Goal: Find contact information: Obtain details needed to contact an individual or organization

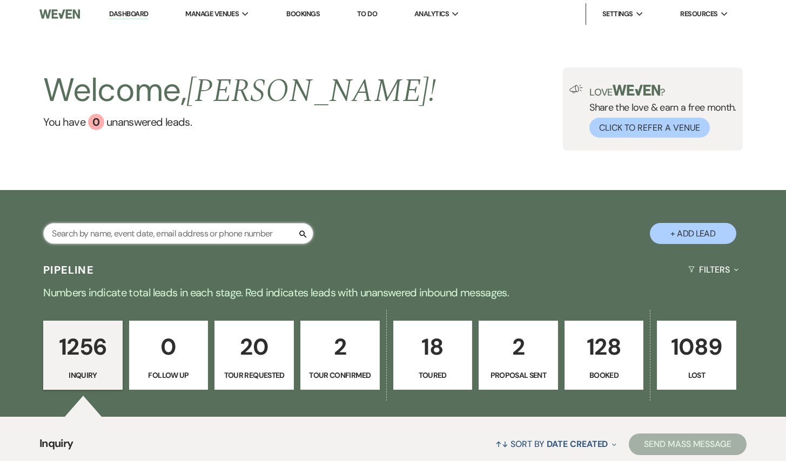
click at [230, 236] on input "text" at bounding box center [178, 233] width 270 height 21
type input "cam"
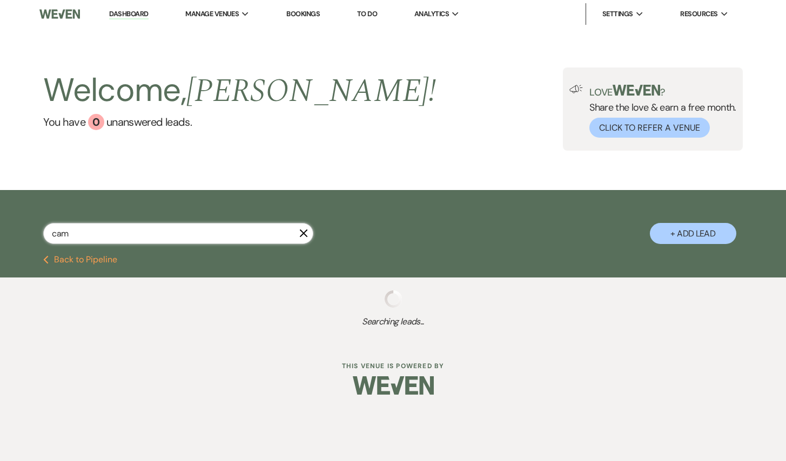
select select "8"
select select "5"
select select "8"
select select "5"
select select "8"
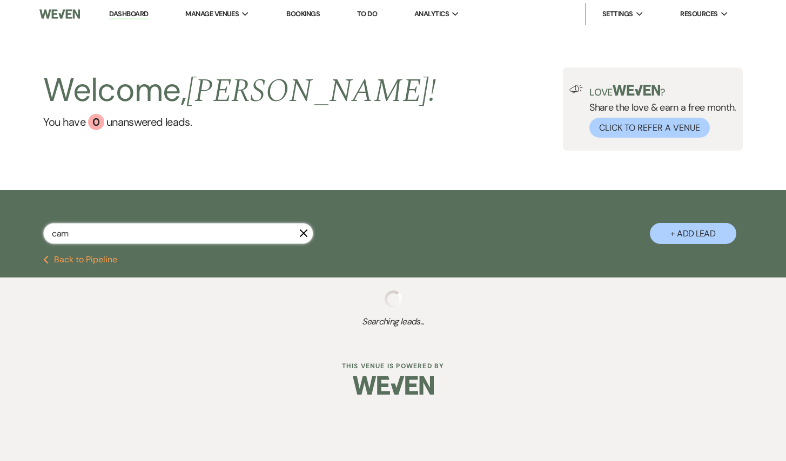
select select "2"
select select "8"
select select "5"
select select "8"
select select "2"
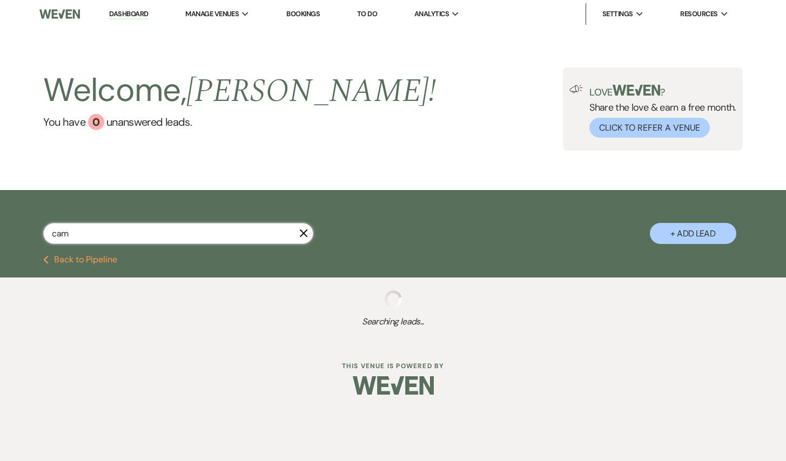
select select "8"
select select "5"
select select "8"
select select "6"
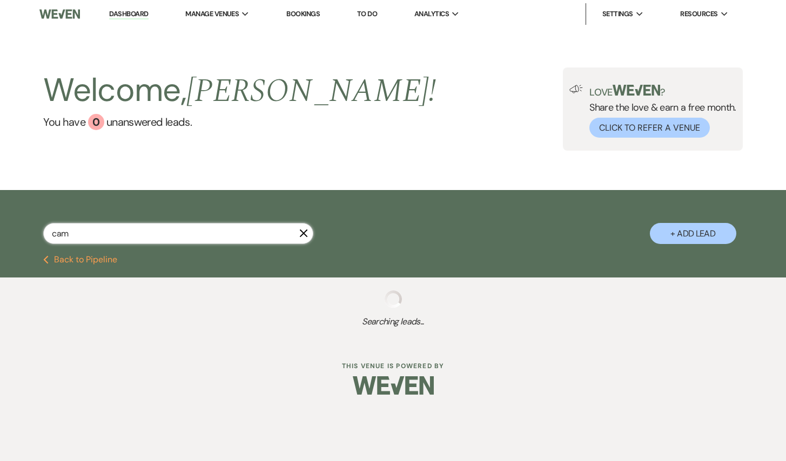
select select "8"
select select "1"
select select "8"
select select "2"
select select "8"
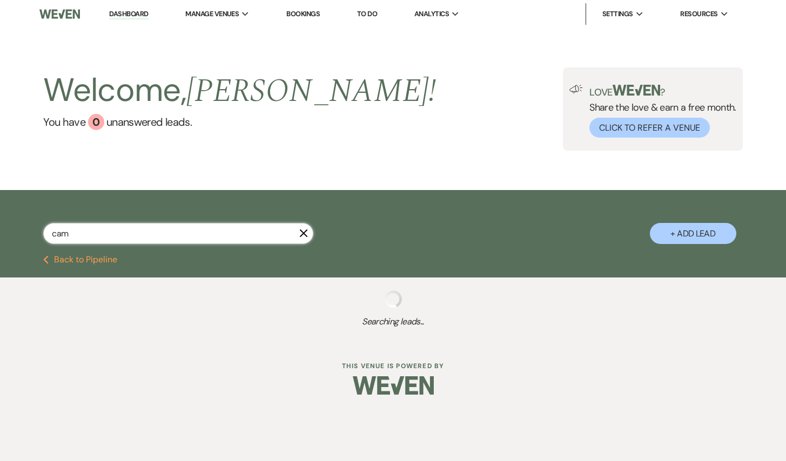
select select "2"
select select "8"
select select "2"
select select "8"
select select "2"
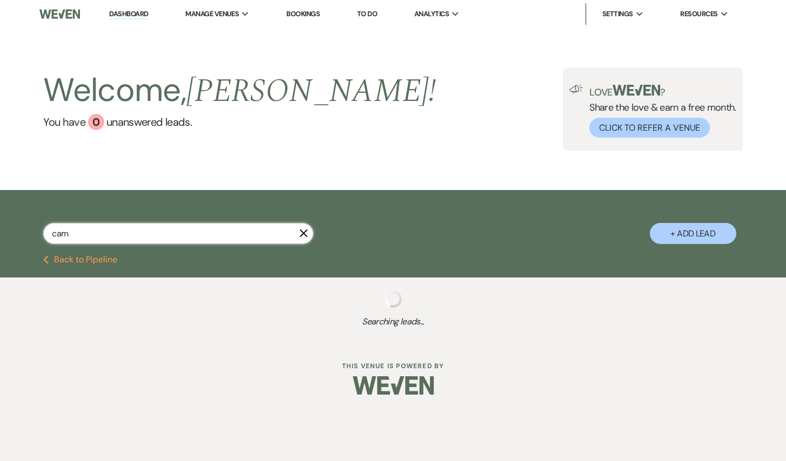
select select "8"
select select "2"
select select "8"
select select "2"
select select "8"
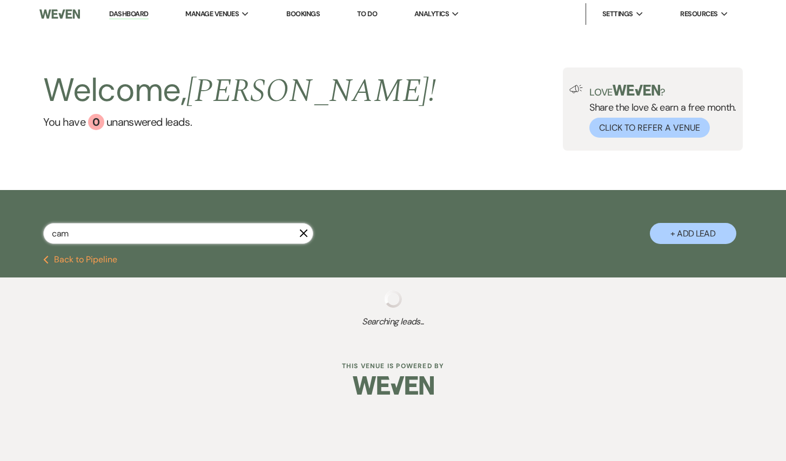
select select "2"
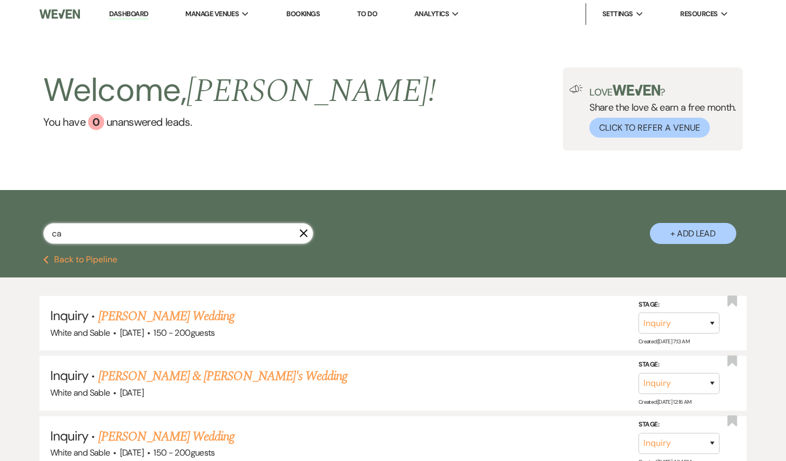
type input "c"
type input "[PERSON_NAME]"
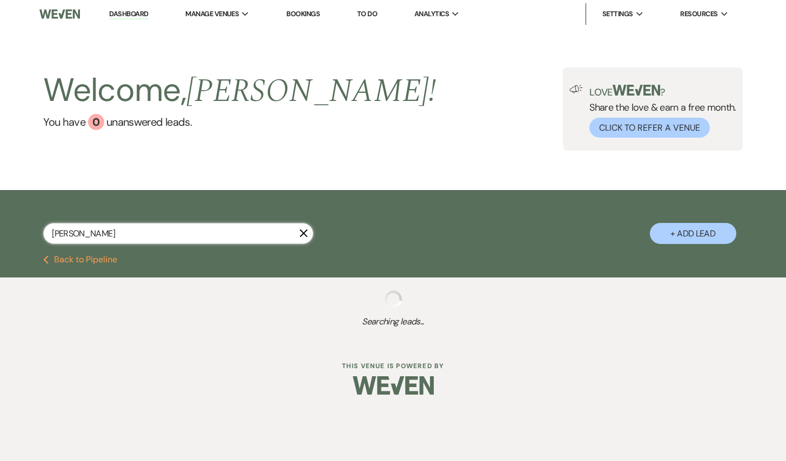
select select "8"
select select "2"
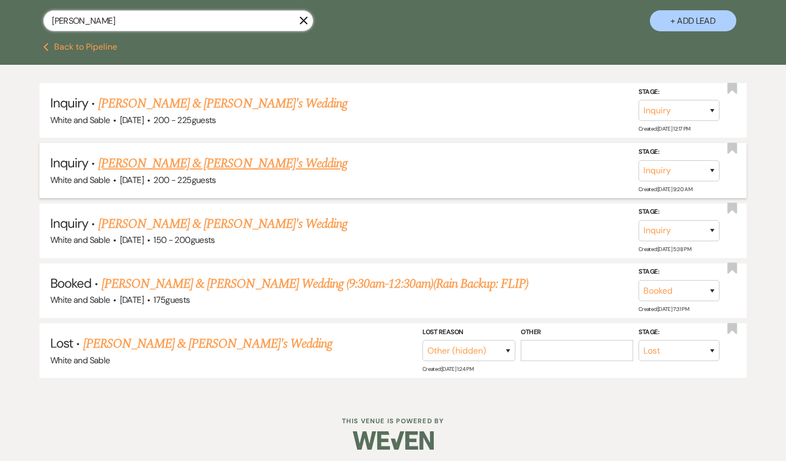
scroll to position [215, 0]
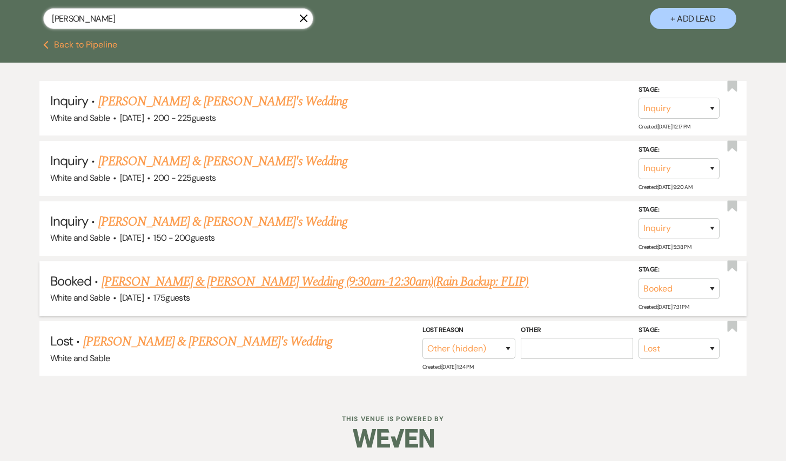
type input "[PERSON_NAME]"
click at [218, 279] on link "[PERSON_NAME] & [PERSON_NAME] Wedding (9:30am-12:30am)(Rain Backup: FLIP)" at bounding box center [315, 281] width 427 height 19
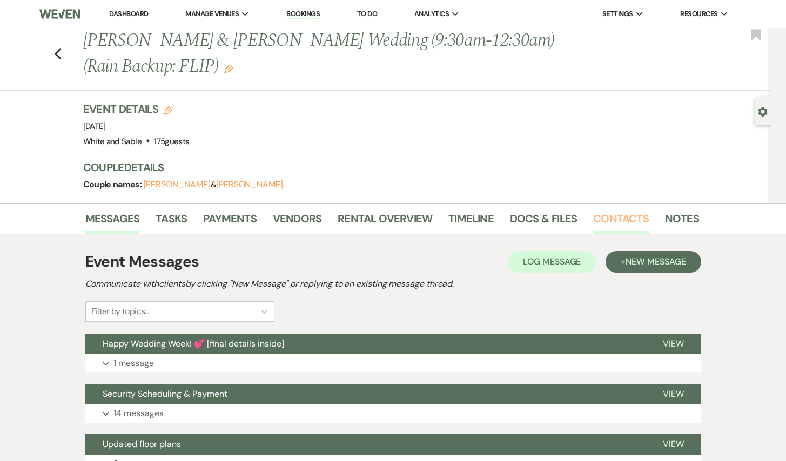
click at [608, 217] on link "Contacts" at bounding box center [621, 222] width 56 height 24
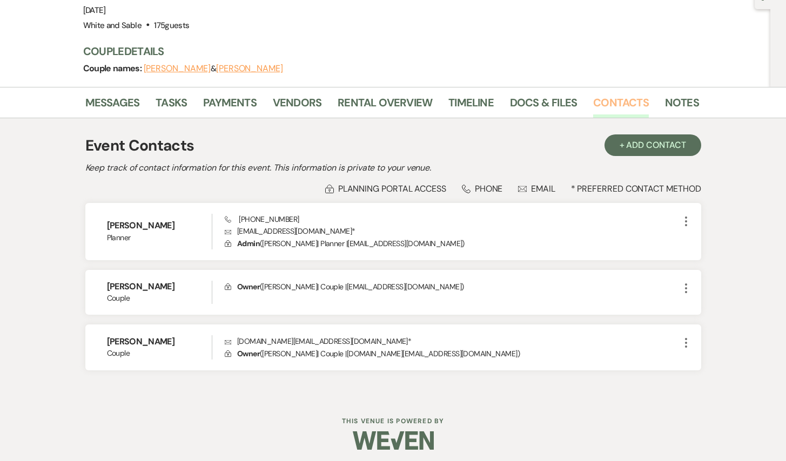
scroll to position [121, 0]
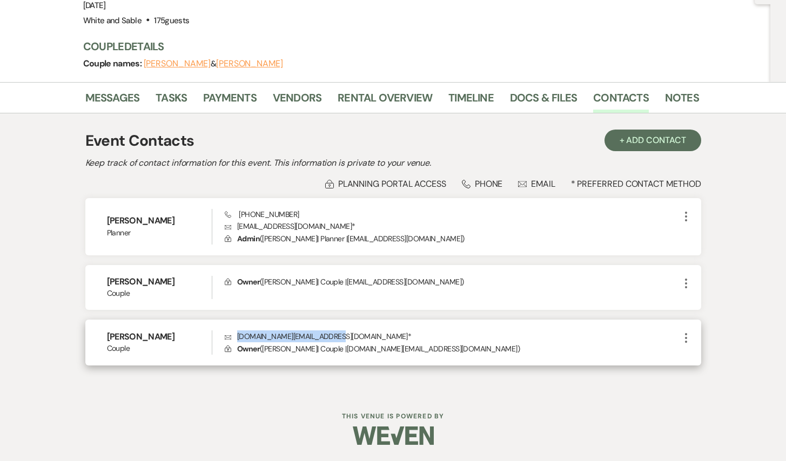
drag, startPoint x: 334, startPoint y: 335, endPoint x: 239, endPoint y: 333, distance: 95.1
click at [239, 333] on p "Envelope [DOMAIN_NAME][EMAIL_ADDRESS][DOMAIN_NAME] *" at bounding box center [452, 337] width 454 height 12
copy p "[DOMAIN_NAME][EMAIL_ADDRESS][DOMAIN_NAME]"
